Goal: Navigation & Orientation: Find specific page/section

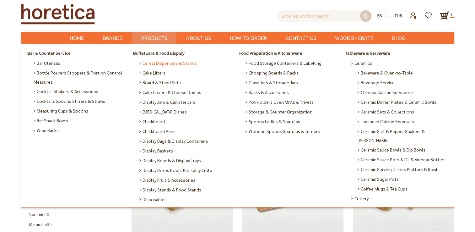
click at [166, 65] on span "Cereal Dispensers & Stands" at bounding box center [167, 63] width 57 height 10
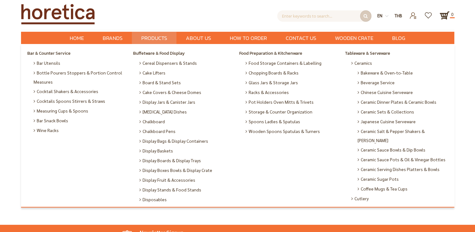
click at [161, 36] on span "Products" at bounding box center [154, 38] width 26 height 13
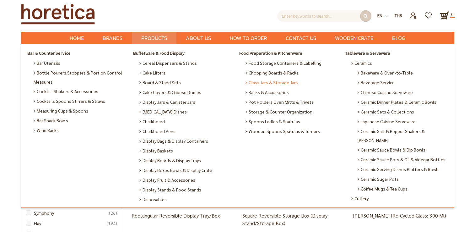
click at [261, 83] on span "Glass Jars & Storage Jars" at bounding box center [271, 83] width 52 height 10
